Goal: Task Accomplishment & Management: Manage account settings

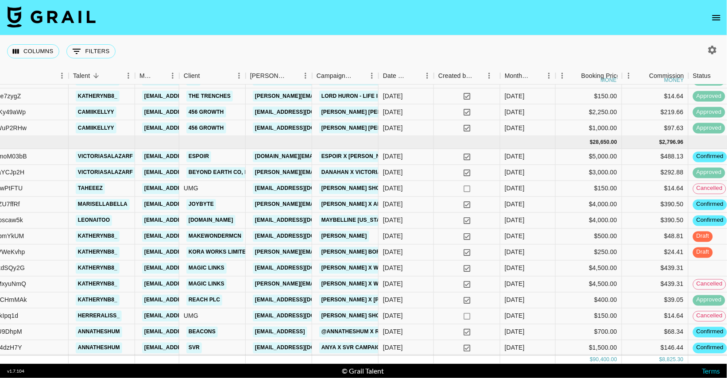
scroll to position [417, 113]
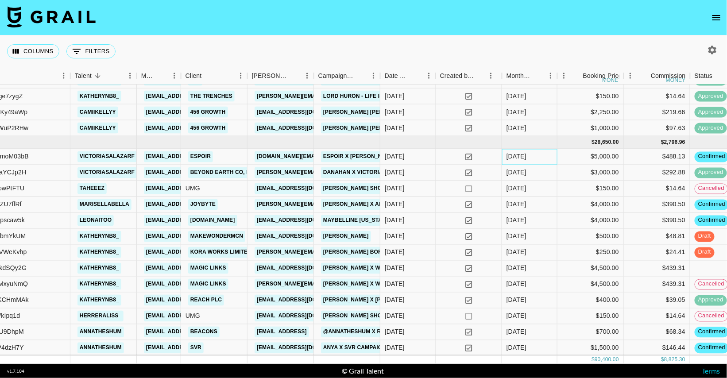
click at [539, 155] on div "Sep '25" at bounding box center [529, 157] width 55 height 16
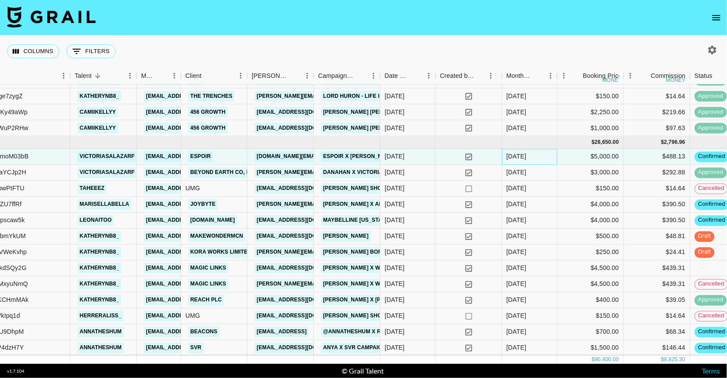
click at [539, 155] on div "Sep '25" at bounding box center [529, 157] width 55 height 16
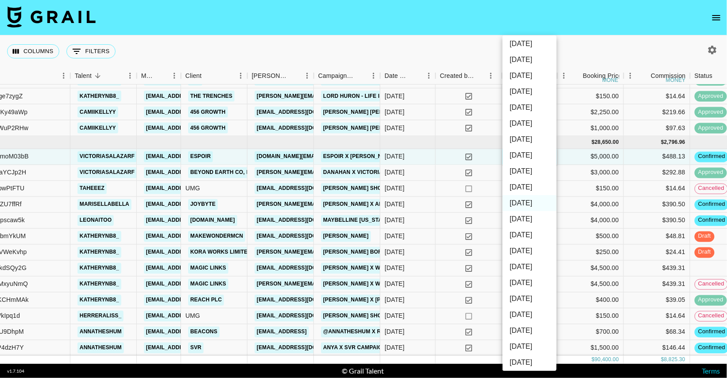
scroll to position [70, 0]
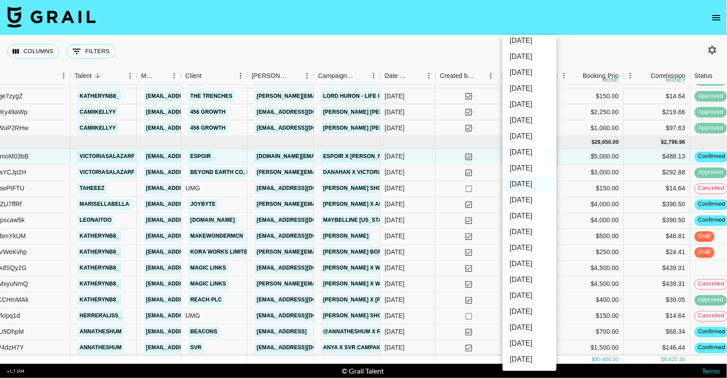
click at [533, 172] on li "Oct '25" at bounding box center [530, 168] width 54 height 16
type input "Oct '25"
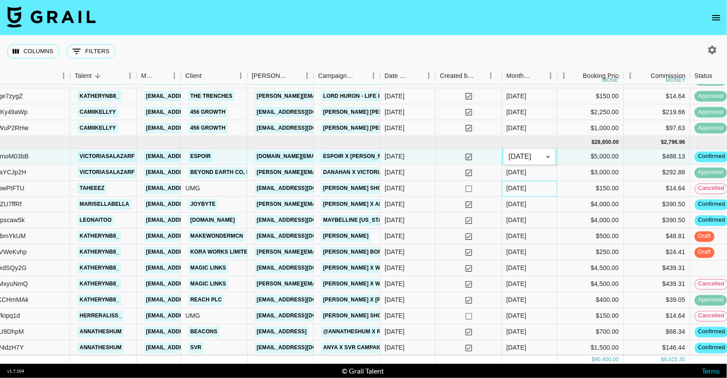
click at [534, 190] on div "Sep '25" at bounding box center [529, 189] width 55 height 16
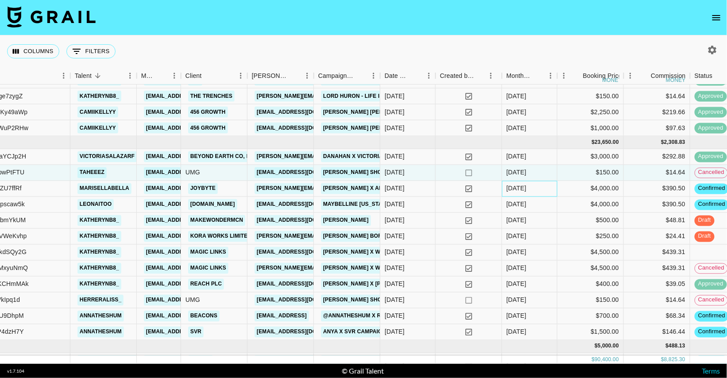
click at [534, 190] on div "Sep '25" at bounding box center [529, 189] width 55 height 16
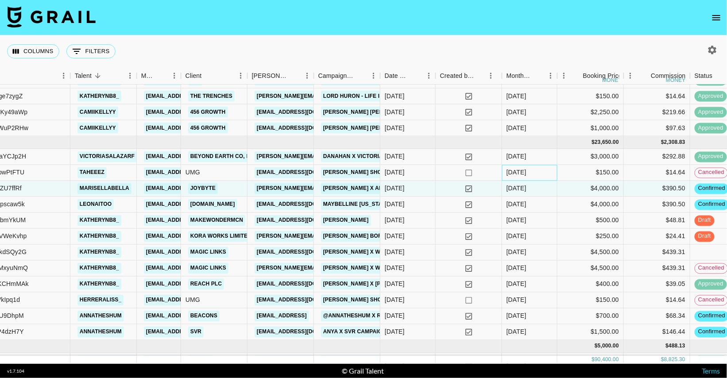
click at [539, 177] on div "Sep '25" at bounding box center [529, 173] width 55 height 16
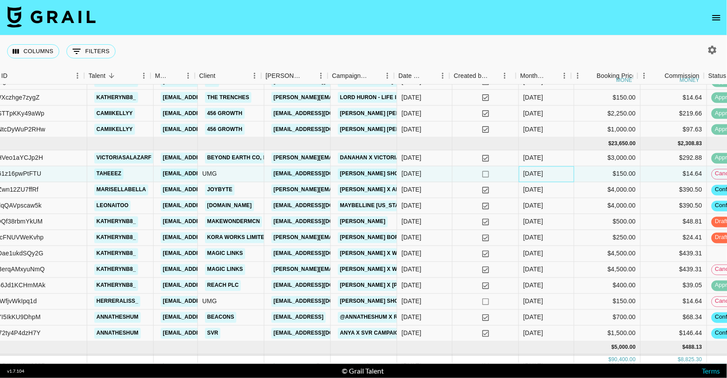
scroll to position [415, 100]
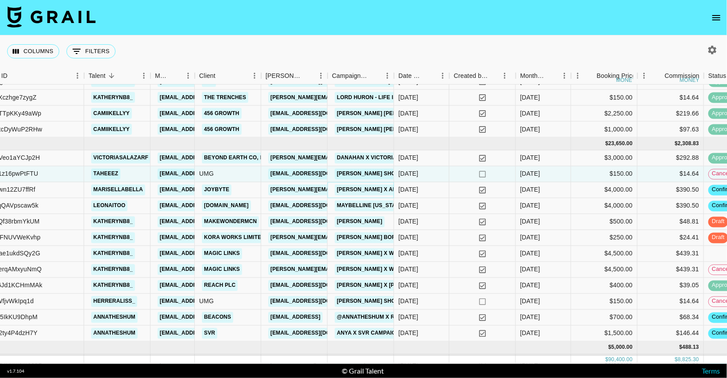
click at [369, 193] on link "Marisella X AeroGarden" at bounding box center [382, 190] width 95 height 11
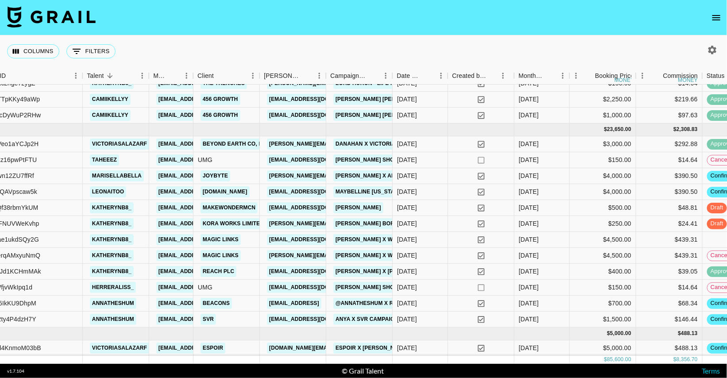
scroll to position [369, 101]
click at [548, 321] on div "Sep '25" at bounding box center [542, 320] width 55 height 16
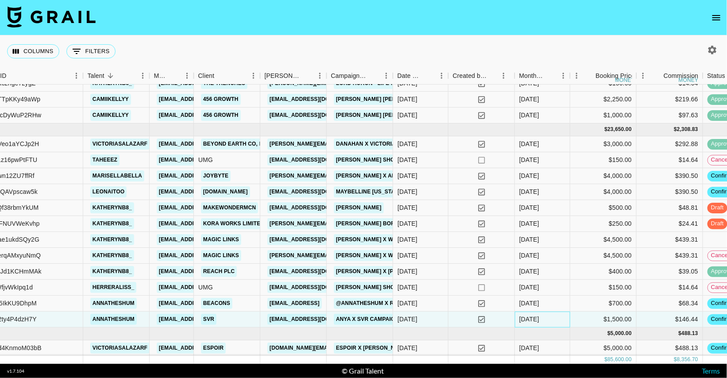
click at [560, 318] on div "Sep '25" at bounding box center [542, 320] width 55 height 16
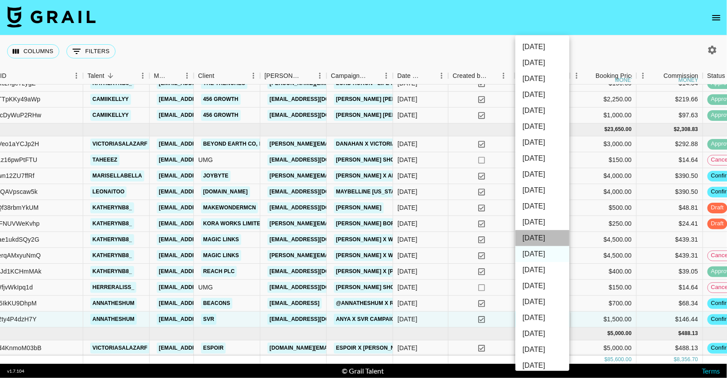
click at [541, 239] on li "Oct '25" at bounding box center [542, 238] width 54 height 16
type input "Oct '25"
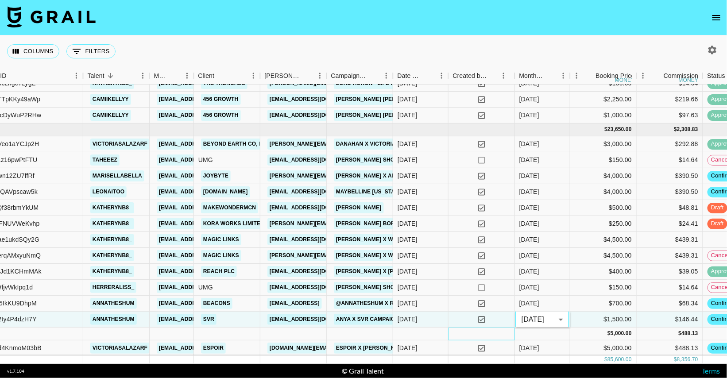
click at [473, 333] on div at bounding box center [482, 334] width 66 height 13
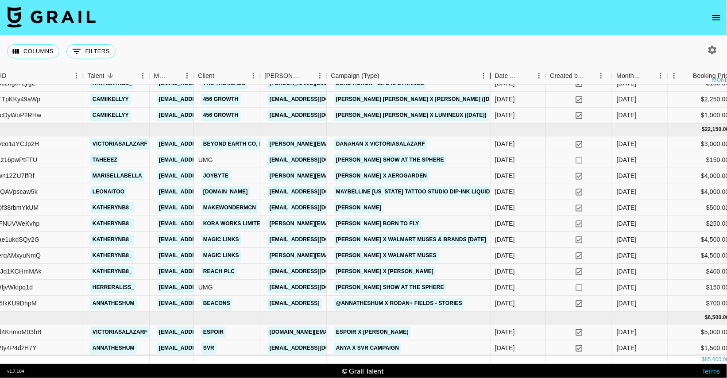
drag, startPoint x: 393, startPoint y: 77, endPoint x: 489, endPoint y: 75, distance: 96.6
click at [489, 75] on div "Campaign (Type)" at bounding box center [490, 75] width 11 height 17
click at [440, 180] on div "Marisella X AeroGarden" at bounding box center [408, 176] width 163 height 16
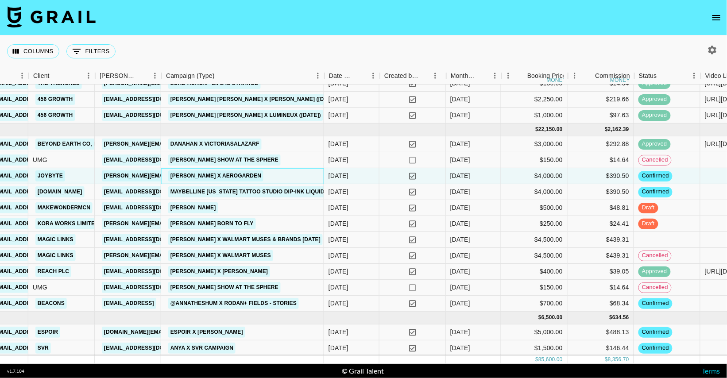
scroll to position [369, 269]
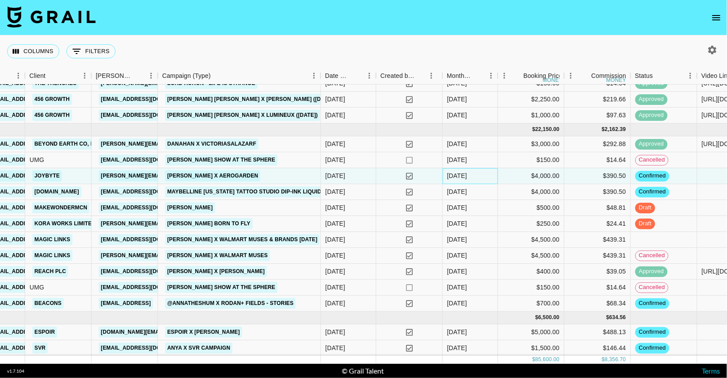
click at [485, 176] on div "Sep '25" at bounding box center [470, 176] width 55 height 16
click at [483, 176] on div "Sep '25" at bounding box center [470, 176] width 55 height 16
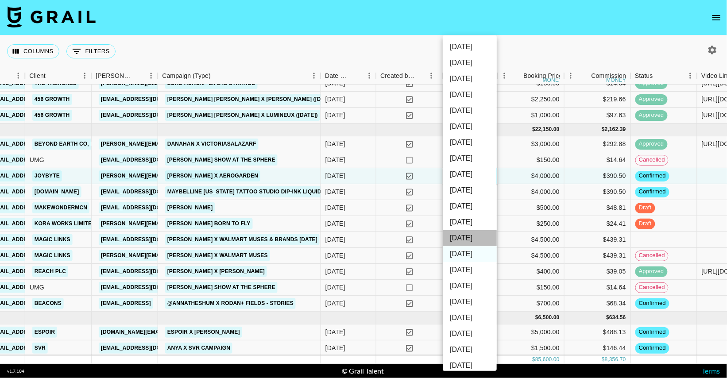
click at [473, 236] on li "Oct '25" at bounding box center [470, 238] width 54 height 16
type input "Oct '25"
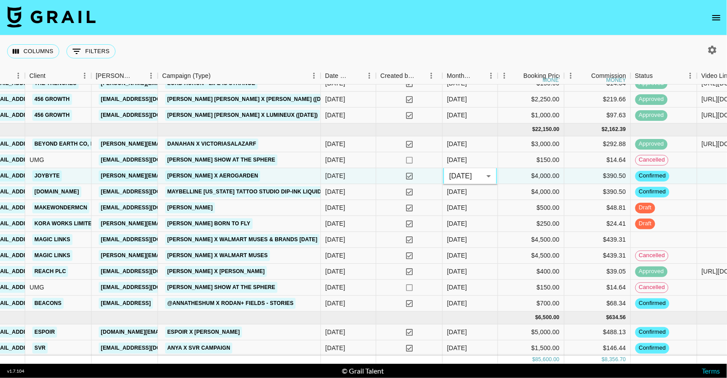
click at [512, 46] on div "Columns 0 Filters + Booking" at bounding box center [363, 51] width 727 height 32
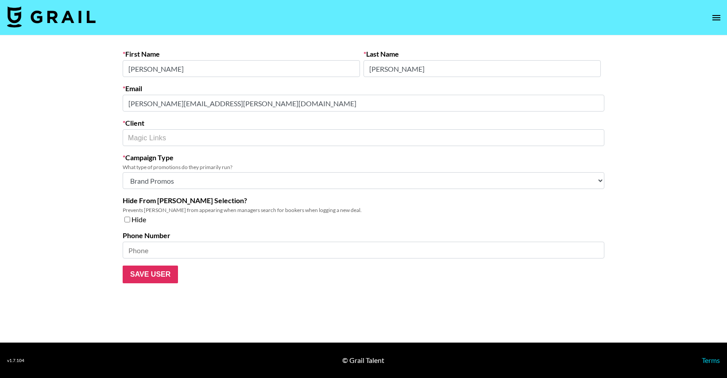
select select "Brand"
